Goal: Information Seeking & Learning: Learn about a topic

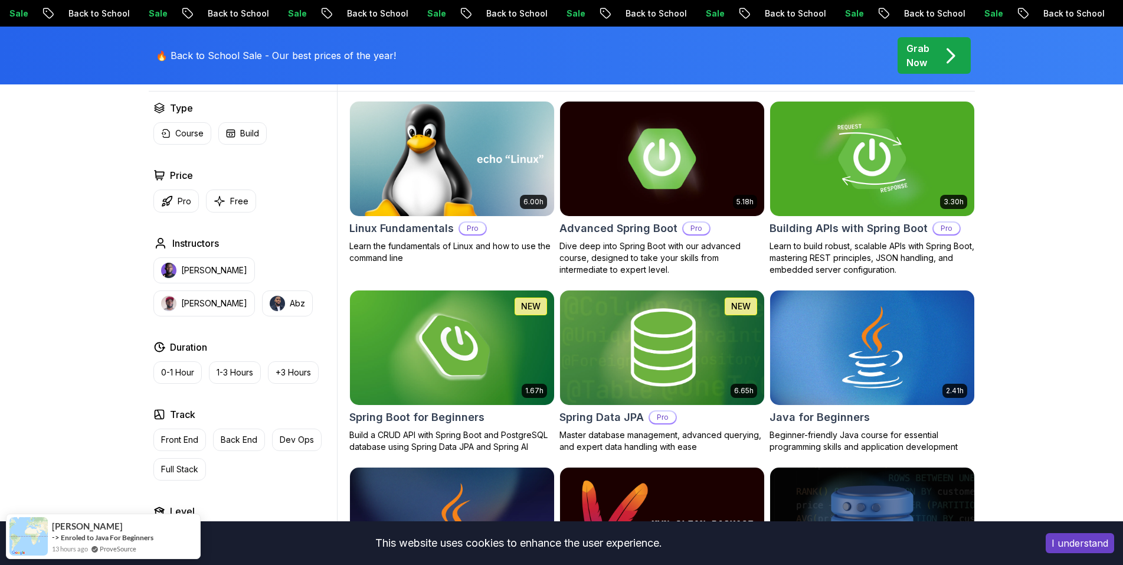
scroll to position [413, 0]
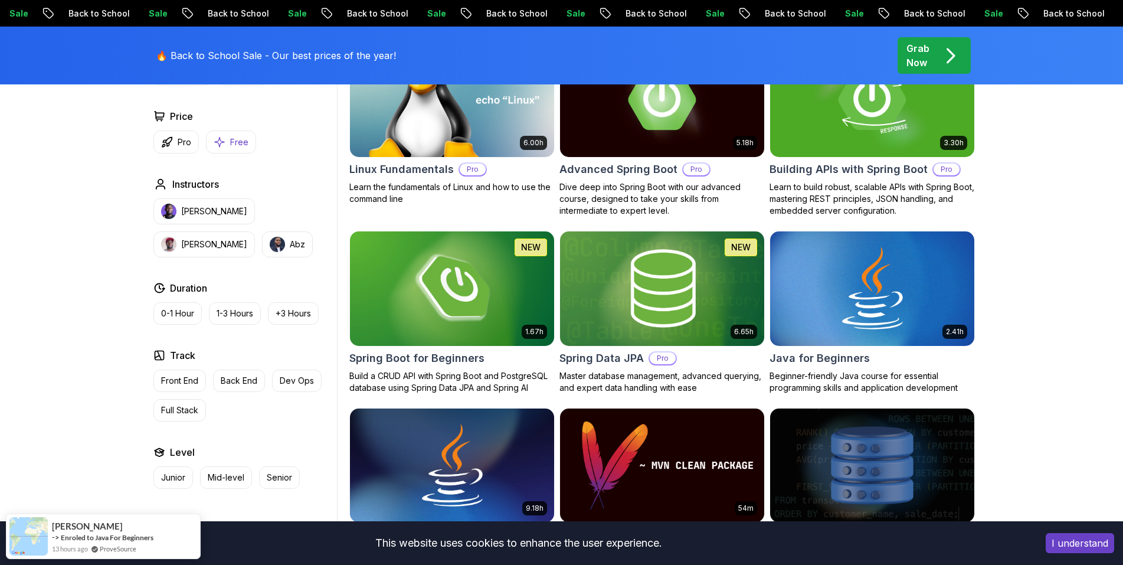
click at [230, 143] on p "Free" at bounding box center [239, 142] width 18 height 12
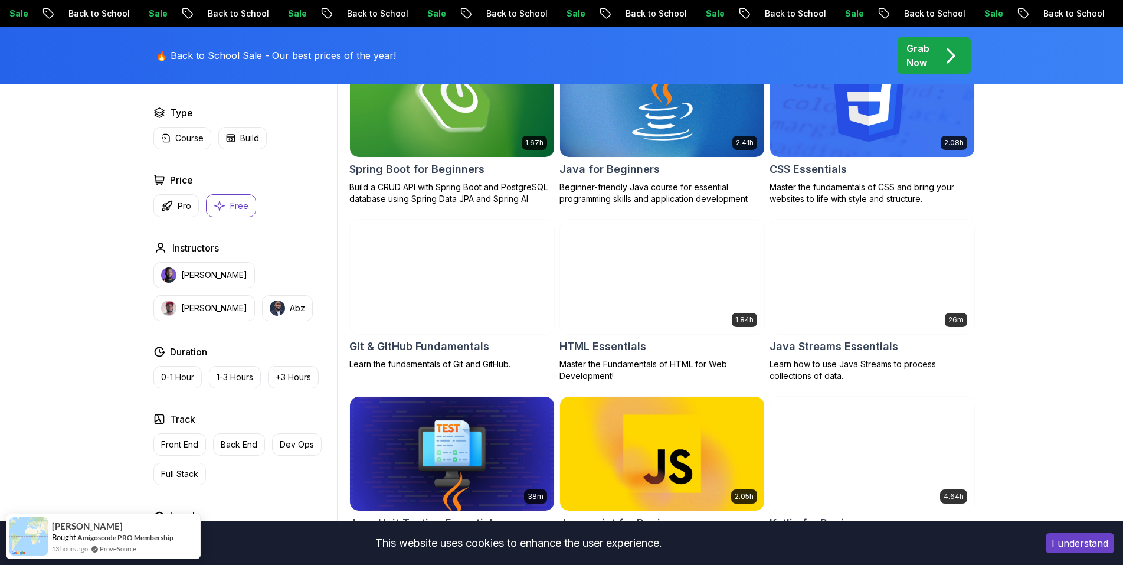
scroll to position [295, 0]
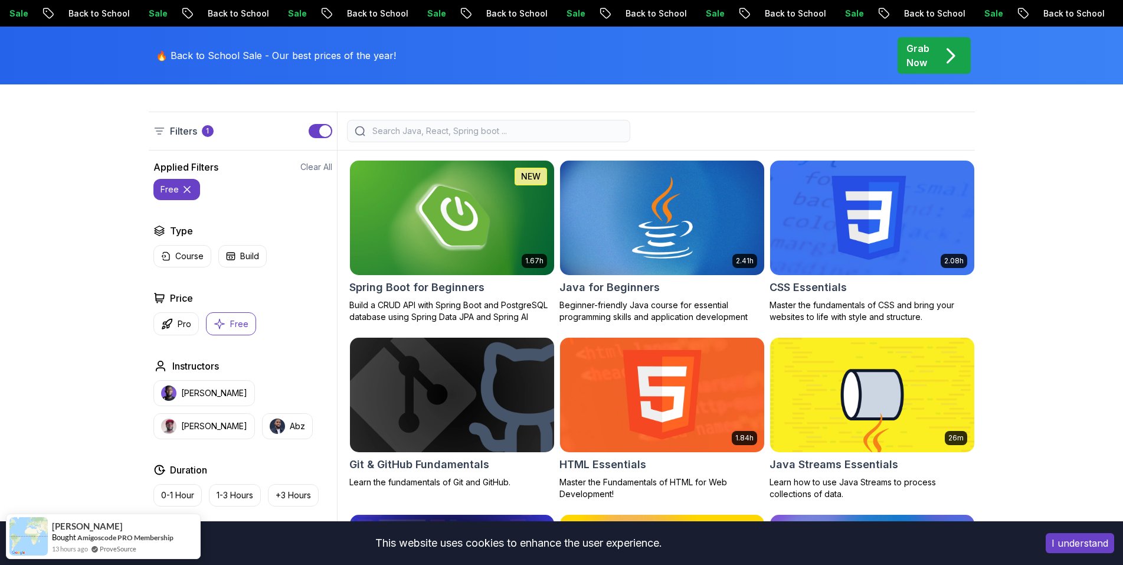
click at [463, 257] on img at bounding box center [452, 217] width 204 height 114
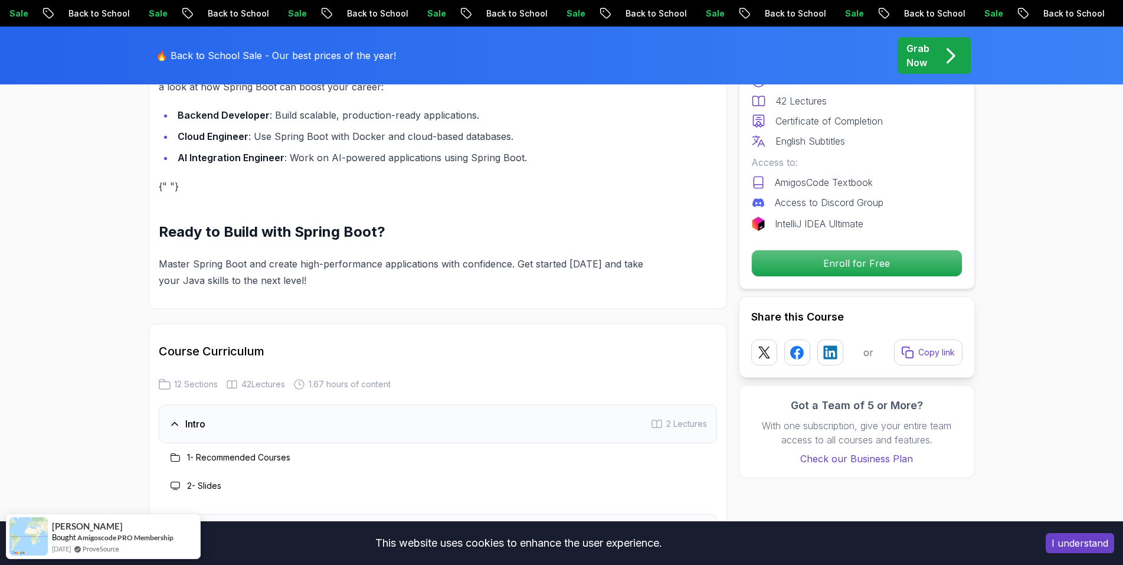
scroll to position [1357, 0]
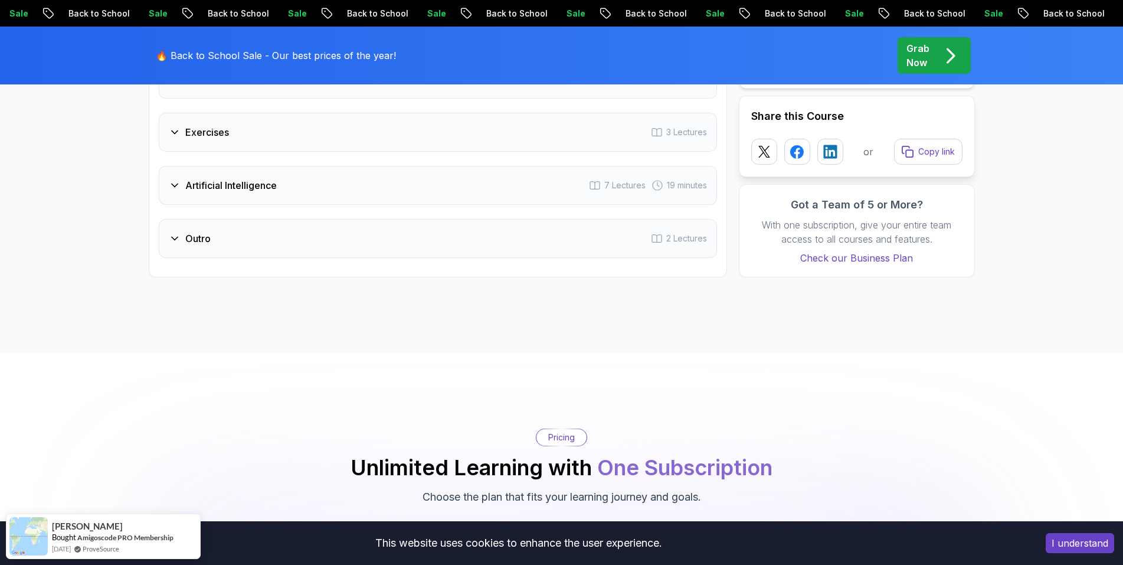
scroll to position [295, 0]
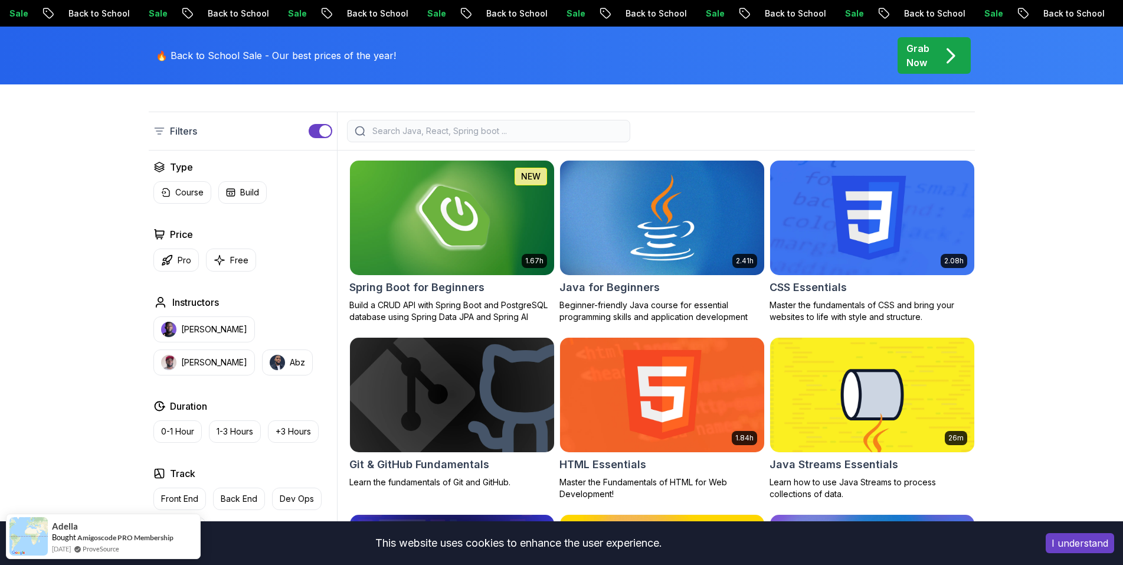
click at [744, 241] on img at bounding box center [662, 218] width 214 height 120
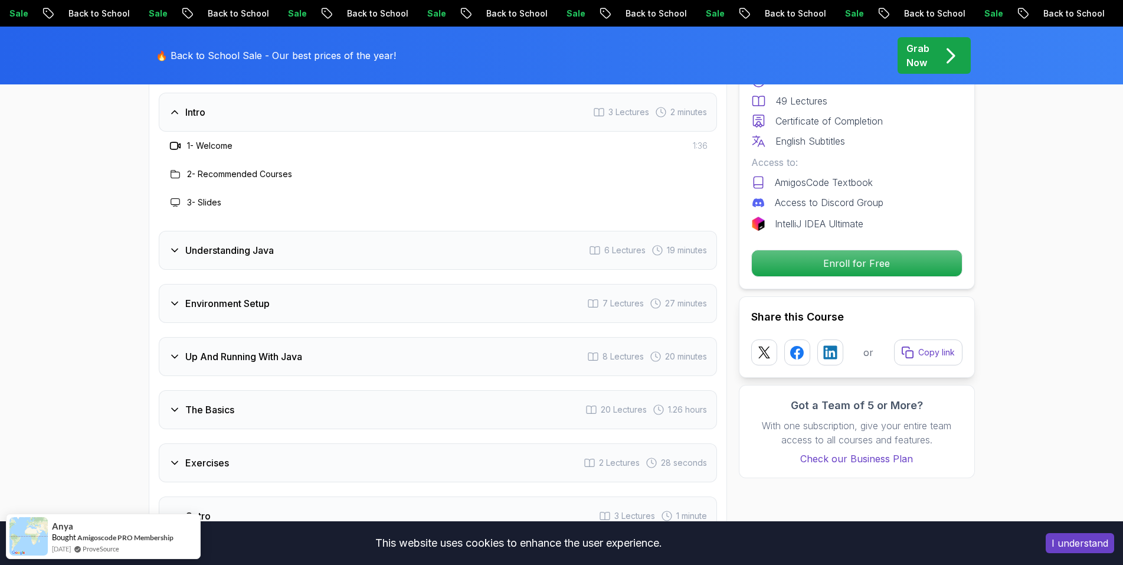
scroll to position [1829, 0]
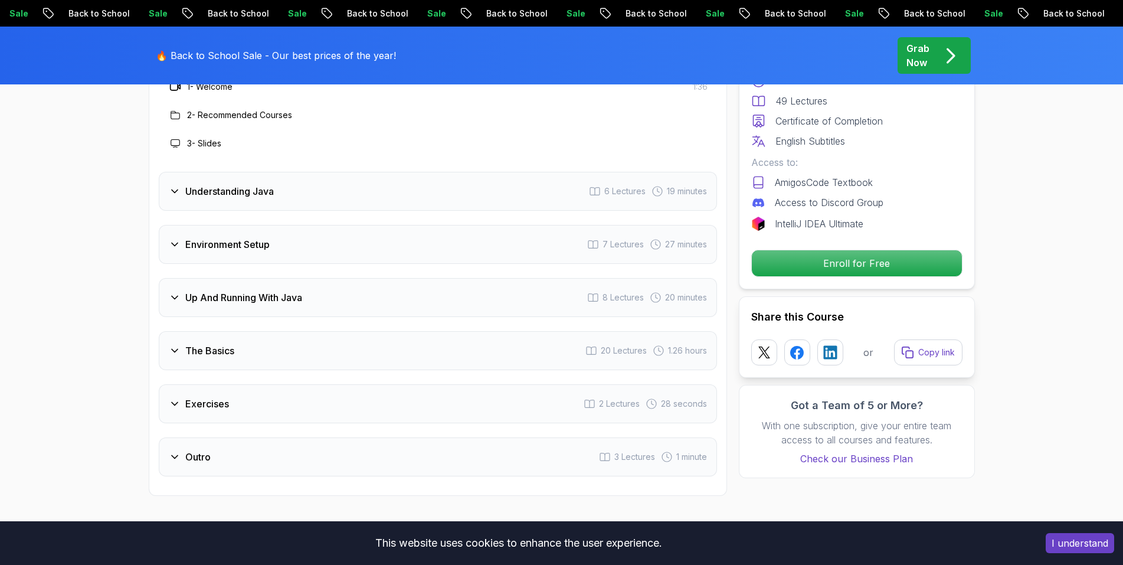
click at [166, 437] on div "Outro 3 Lectures 1 minute" at bounding box center [438, 456] width 558 height 39
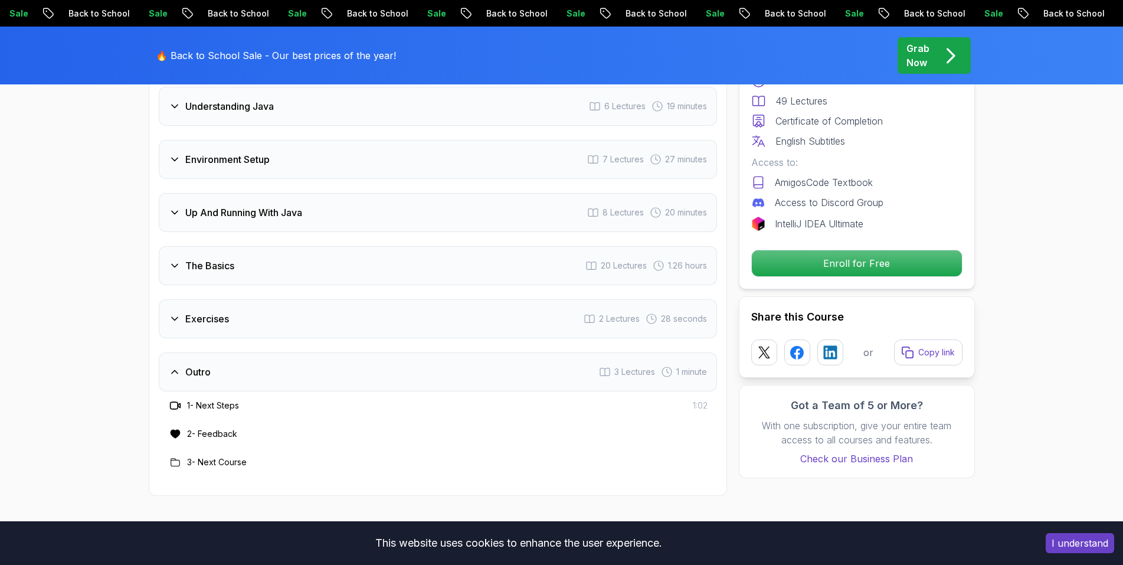
click at [175, 352] on div "Outro 3 Lectures 1 minute" at bounding box center [438, 371] width 558 height 39
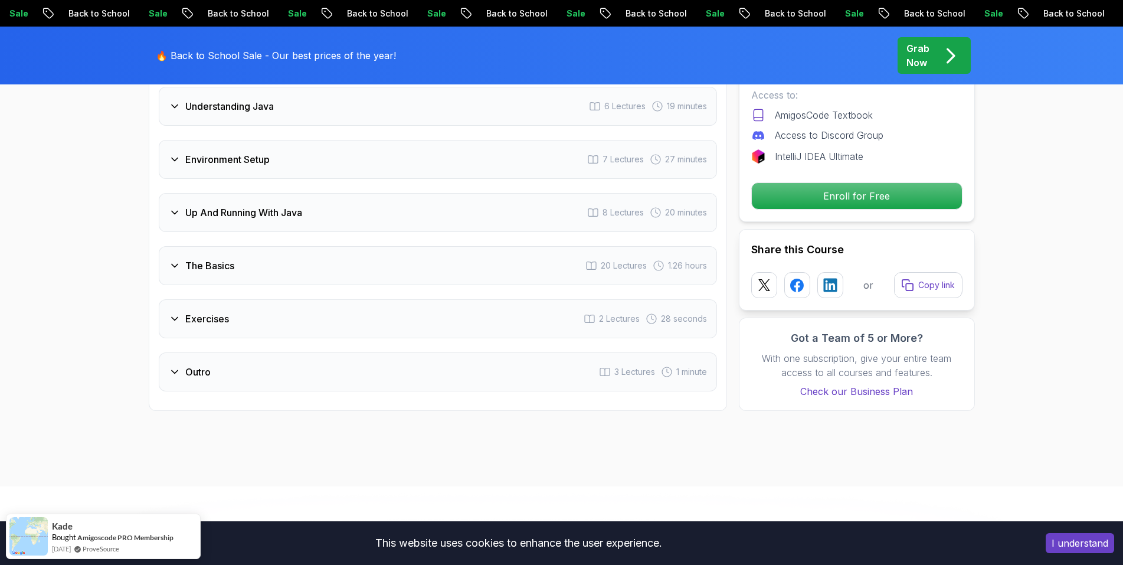
click at [180, 366] on icon at bounding box center [175, 372] width 12 height 12
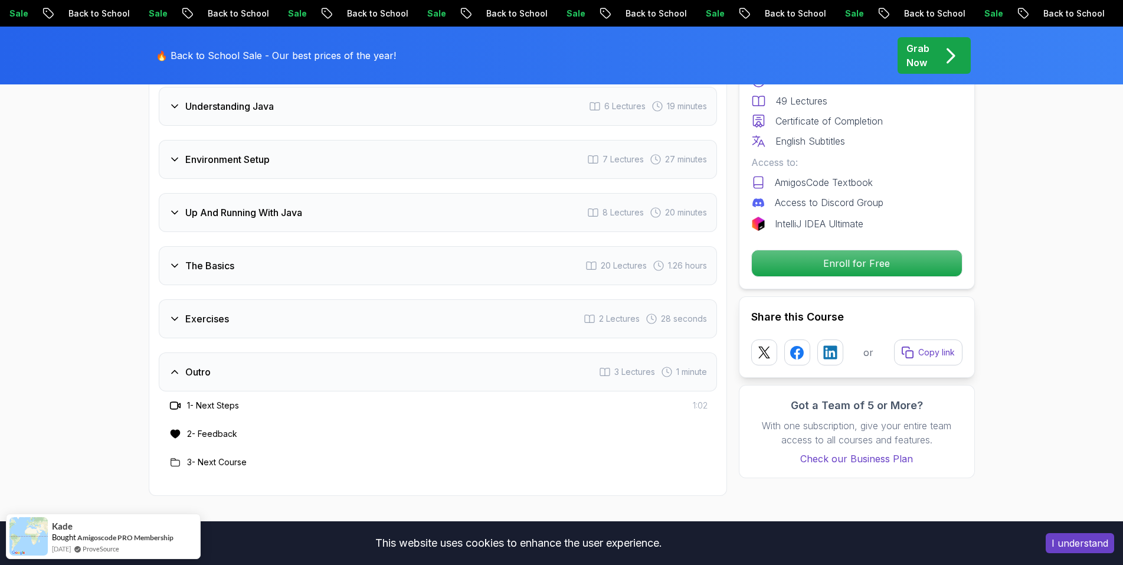
click at [178, 366] on icon at bounding box center [175, 372] width 12 height 12
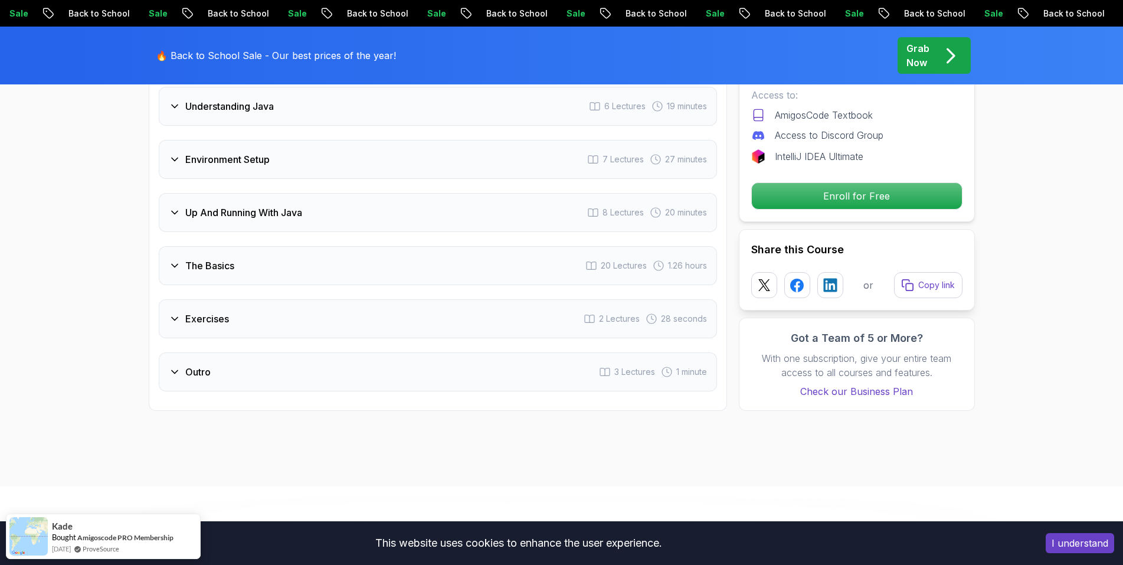
click at [169, 313] on icon at bounding box center [175, 319] width 12 height 12
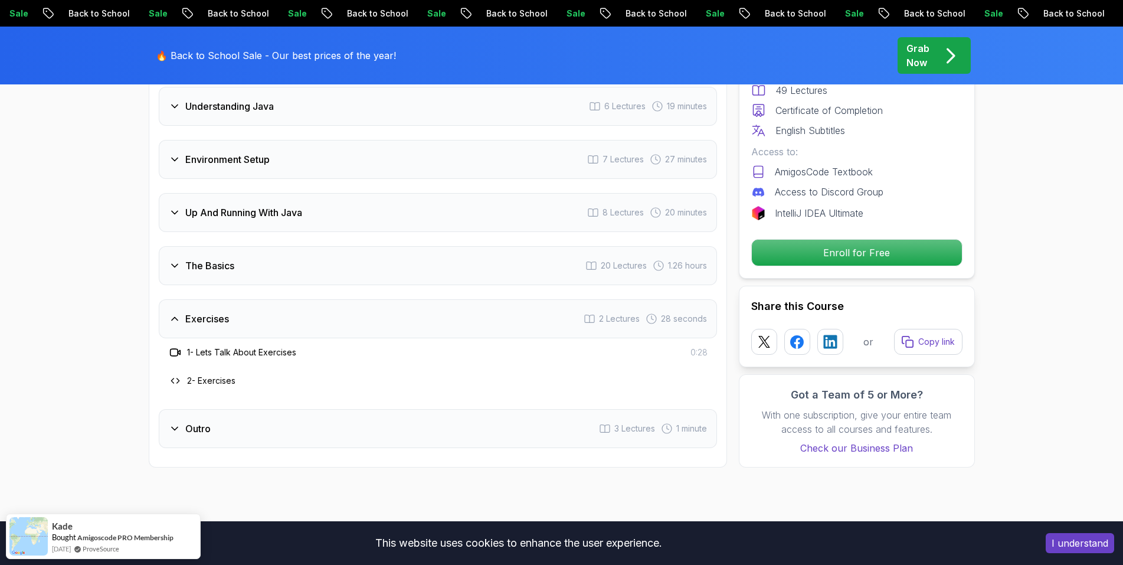
click at [169, 313] on icon at bounding box center [175, 319] width 12 height 12
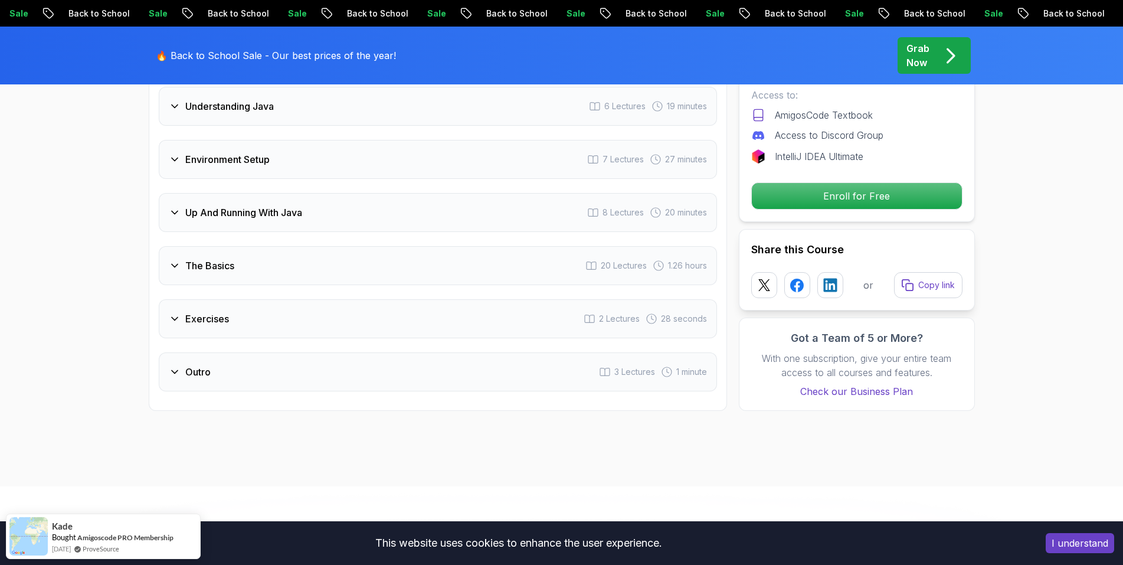
click at [176, 260] on icon at bounding box center [175, 266] width 12 height 12
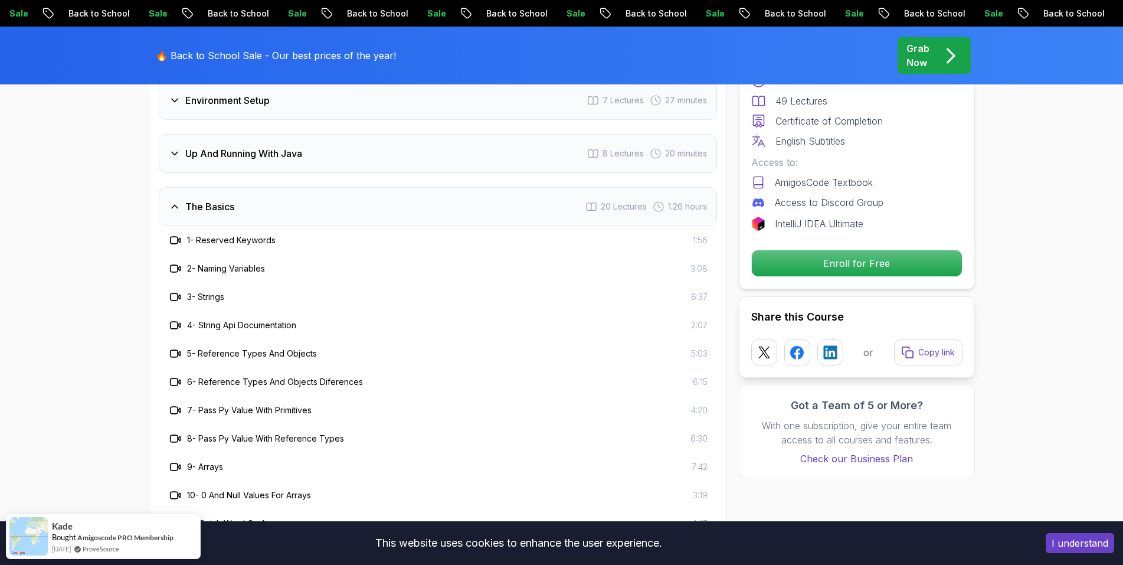
scroll to position [1770, 0]
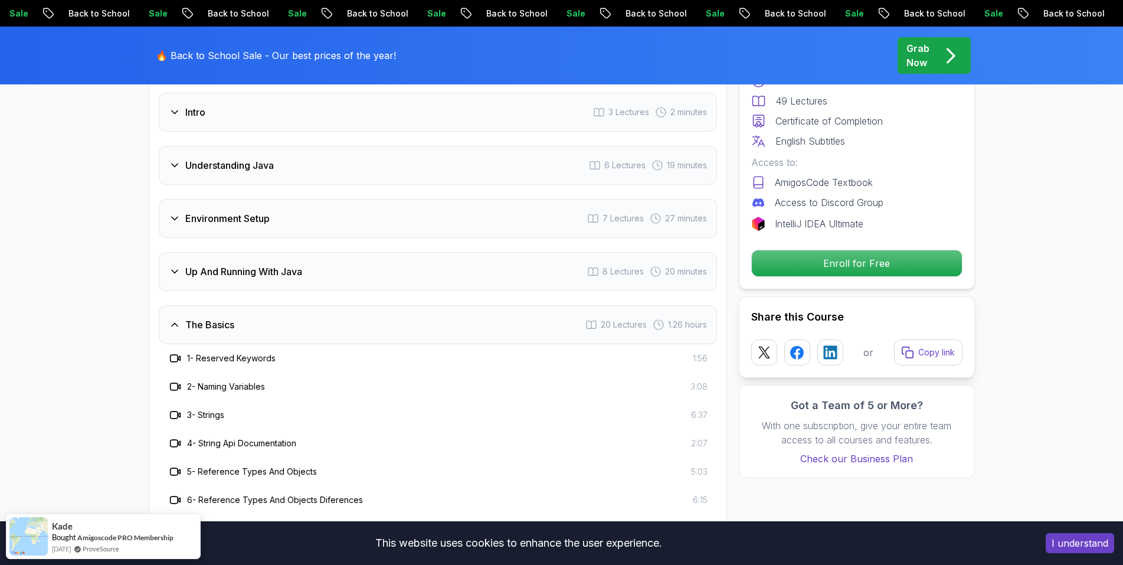
click at [172, 266] on icon at bounding box center [175, 272] width 12 height 12
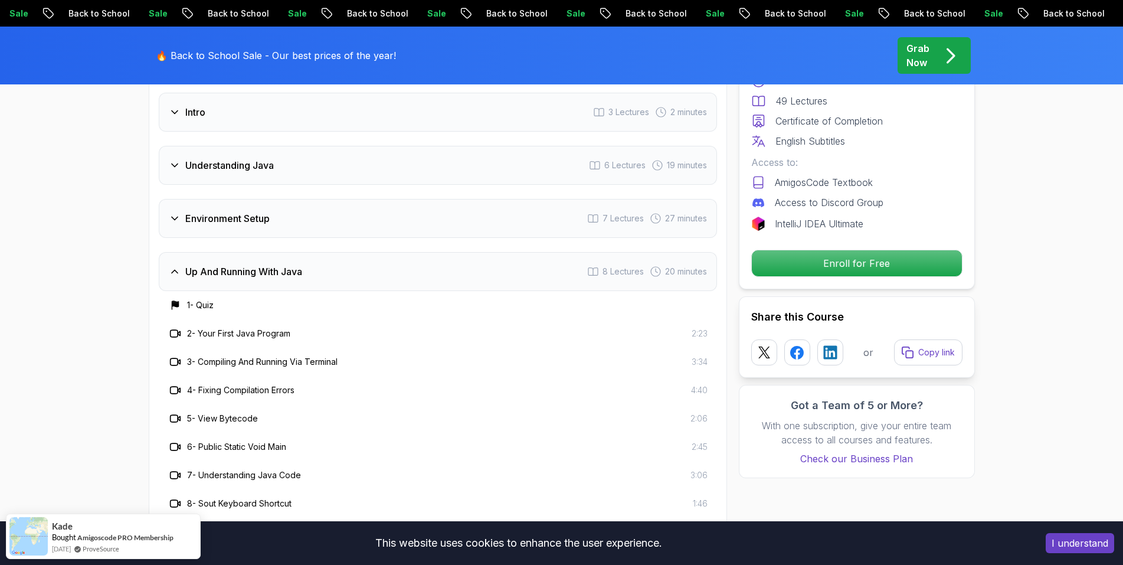
click at [178, 266] on icon at bounding box center [175, 272] width 12 height 12
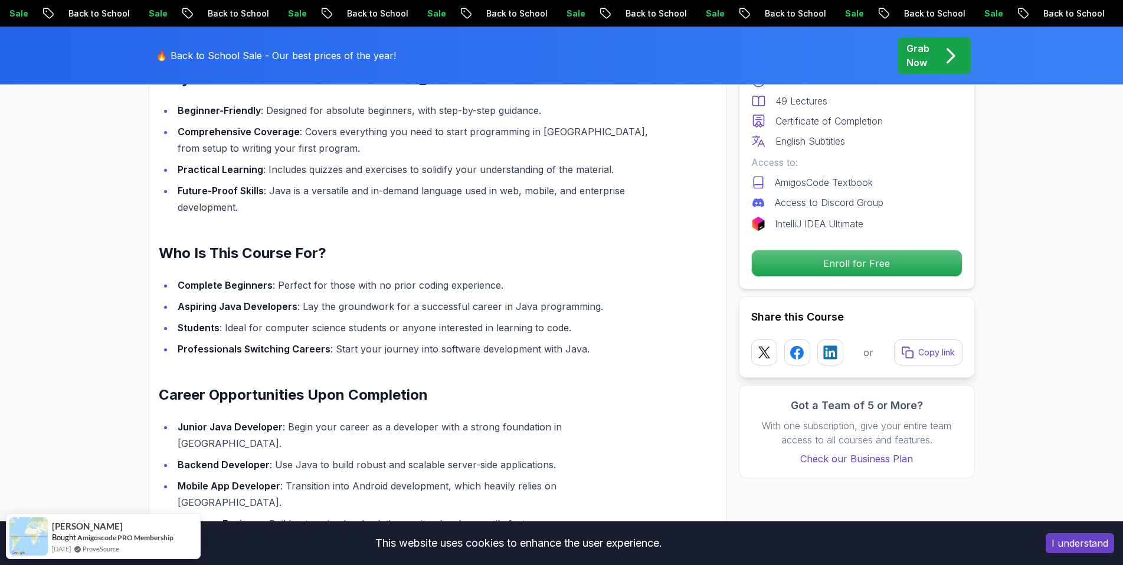
scroll to position [1062, 0]
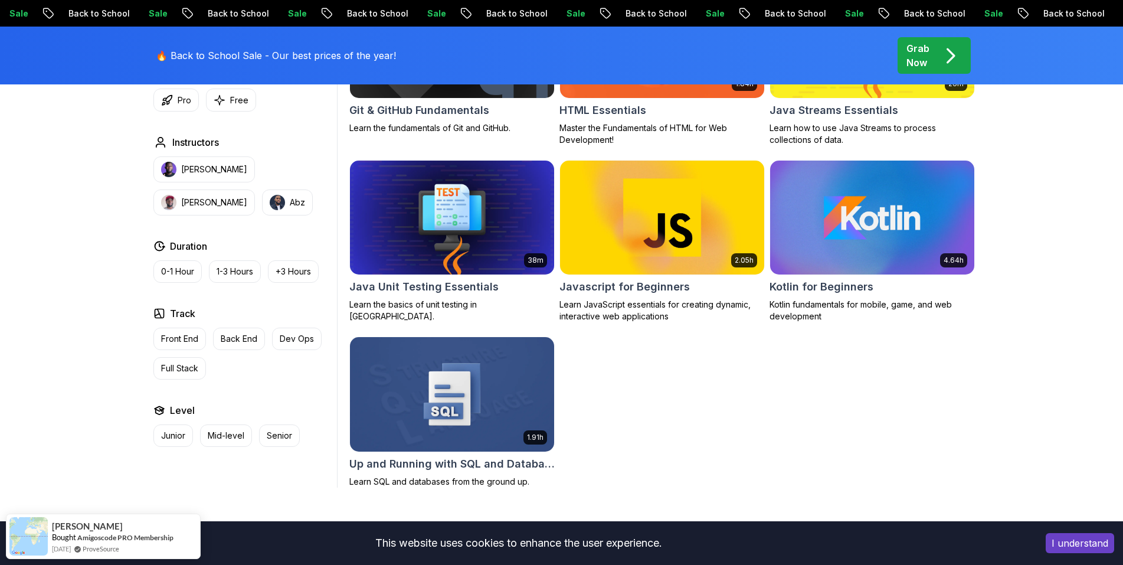
scroll to position [708, 0]
